Goal: Information Seeking & Learning: Learn about a topic

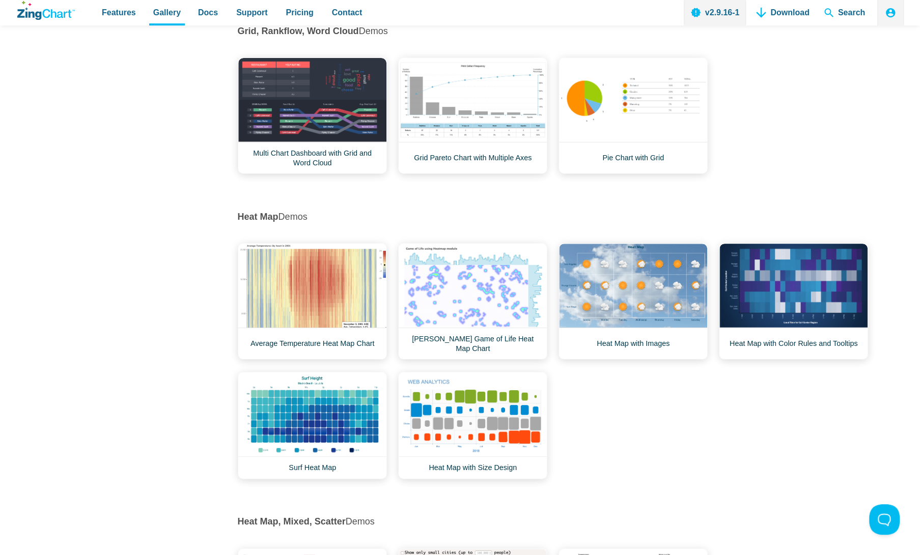
scroll to position [5658, 0]
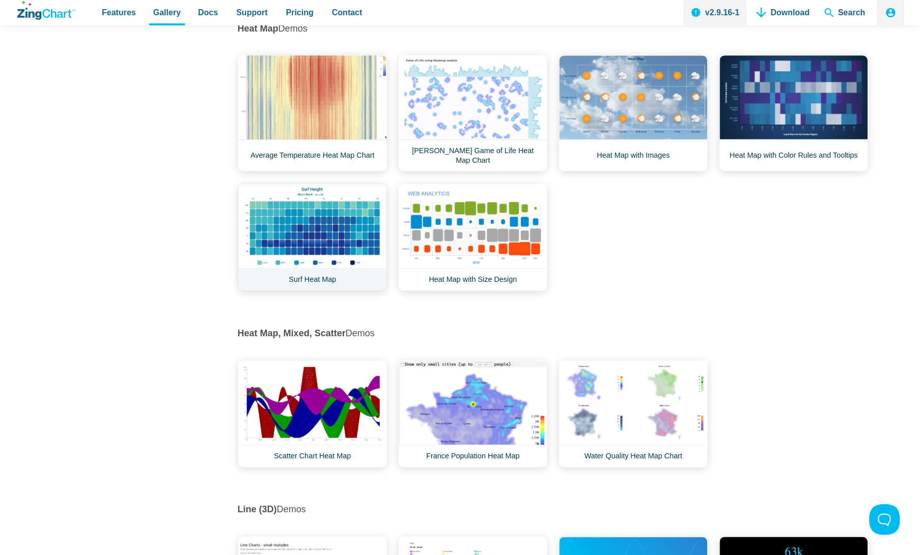
click at [303, 203] on link "Surf Heat Map" at bounding box center [312, 237] width 149 height 107
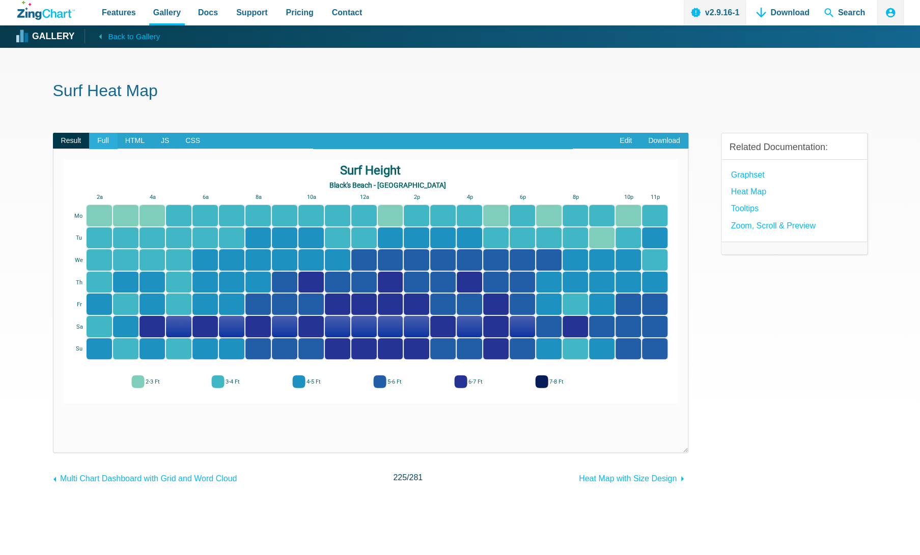
click at [101, 136] on span "Full" at bounding box center [103, 141] width 28 height 16
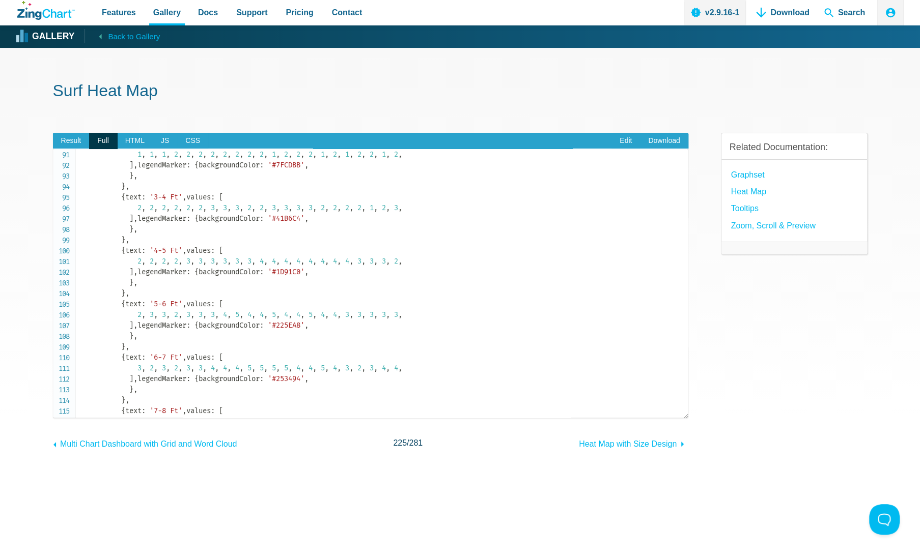
scroll to position [965, 0]
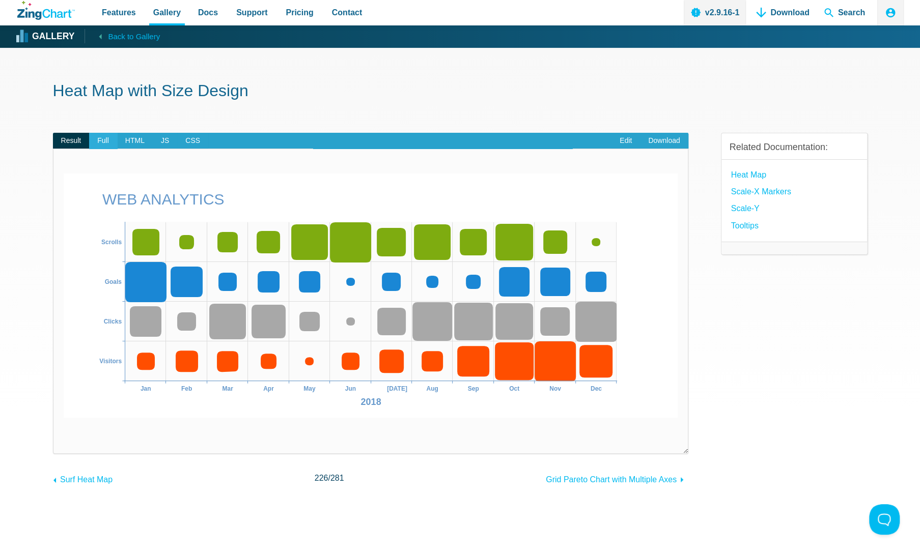
click at [106, 144] on span "Full" at bounding box center [103, 141] width 28 height 16
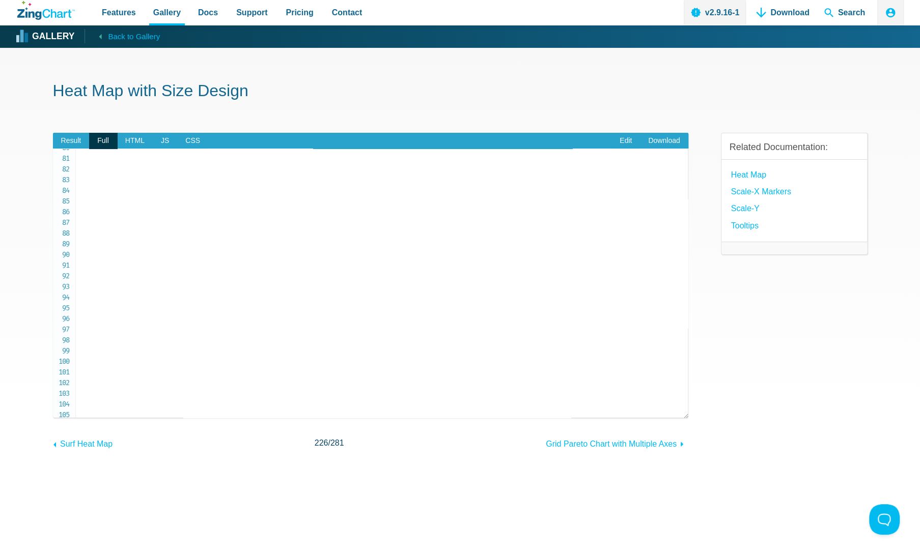
scroll to position [858, 0]
click at [742, 175] on link "Heat Map" at bounding box center [748, 175] width 35 height 14
